Goal: Task Accomplishment & Management: Use online tool/utility

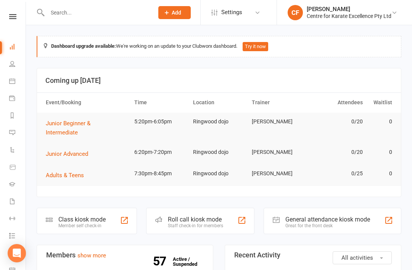
click at [10, 15] on icon at bounding box center [12, 16] width 7 height 5
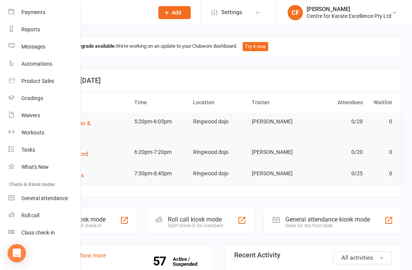
scroll to position [80, 1]
click at [35, 219] on link "Roll call" at bounding box center [44, 215] width 72 height 17
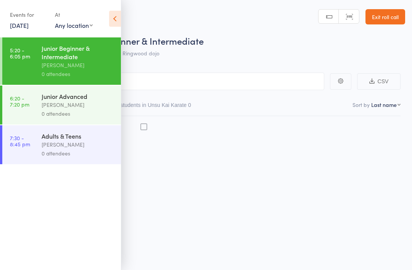
click at [21, 25] on link "[DATE]" at bounding box center [19, 25] width 19 height 8
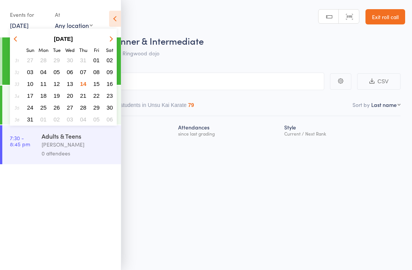
click at [43, 73] on span "04" at bounding box center [43, 72] width 6 height 6
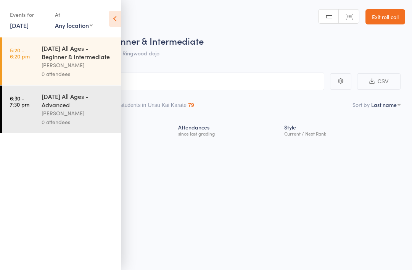
click at [44, 66] on div "[PERSON_NAME]" at bounding box center [78, 65] width 73 height 9
